Goal: Information Seeking & Learning: Learn about a topic

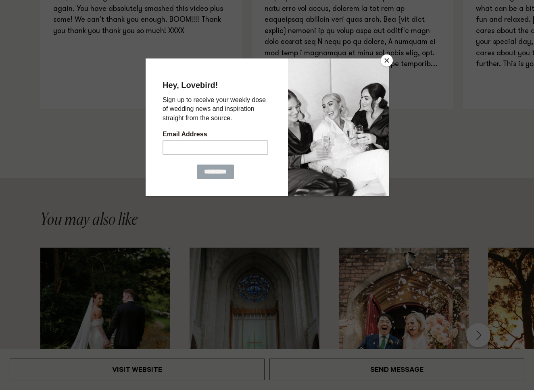
scroll to position [1038, 0]
click at [385, 58] on button "Close" at bounding box center [387, 60] width 12 height 12
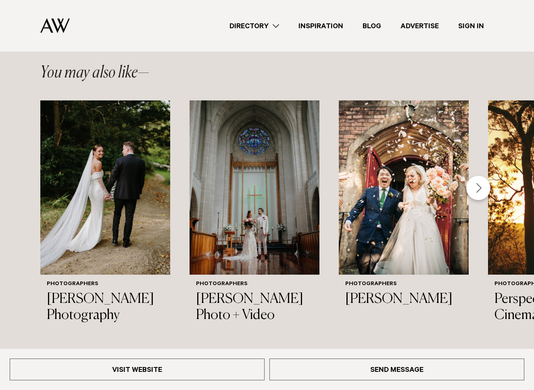
scroll to position [1172, 0]
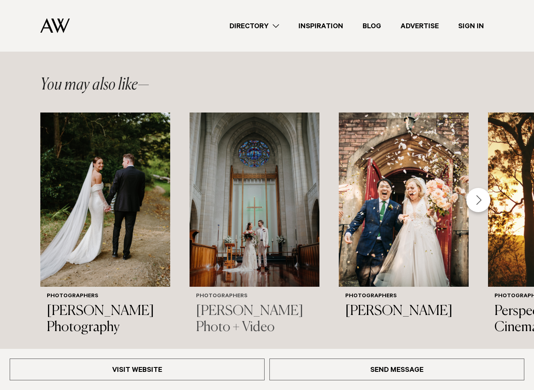
click at [257, 202] on img "2 / 26" at bounding box center [254, 199] width 130 height 174
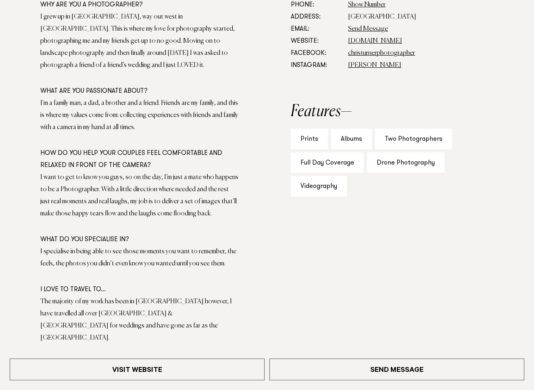
scroll to position [512, 0]
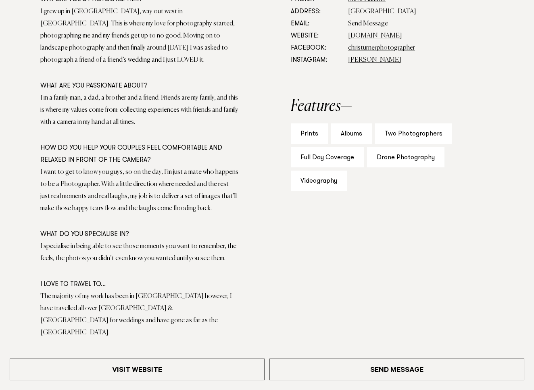
click at [314, 181] on div "Videography" at bounding box center [319, 181] width 56 height 21
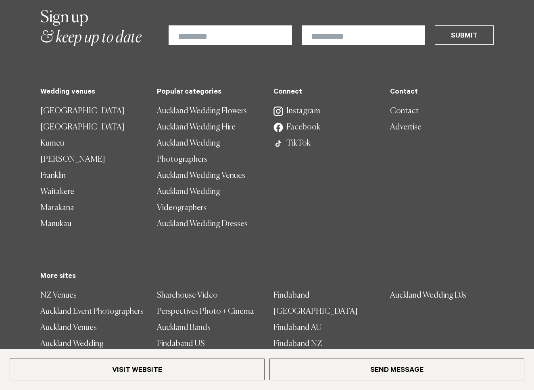
scroll to position [1256, 0]
click at [177, 184] on link "Auckland Wedding Videographers" at bounding box center [209, 200] width 104 height 32
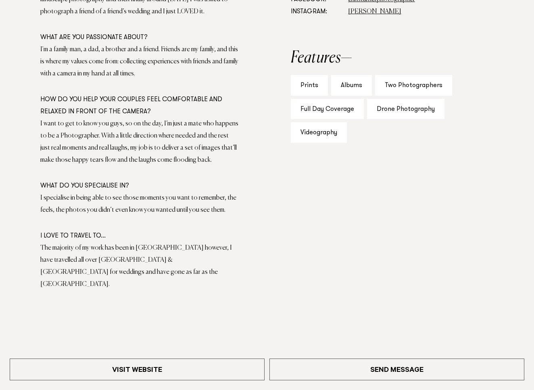
scroll to position [561, 0]
click at [323, 107] on div "Full Day Coverage" at bounding box center [327, 108] width 73 height 21
click at [323, 108] on div "Full Day Coverage" at bounding box center [327, 108] width 73 height 21
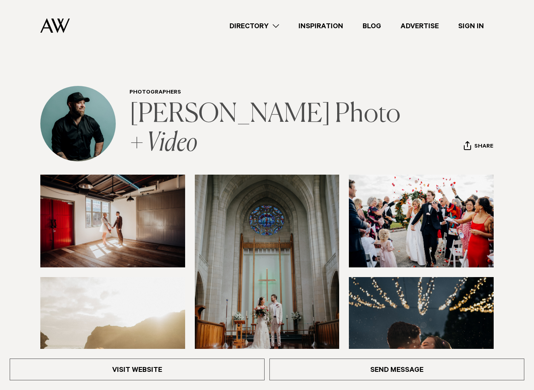
scroll to position [0, 0]
